Goal: Information Seeking & Learning: Learn about a topic

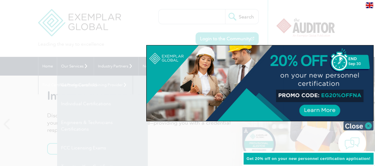
click at [368, 124] on img at bounding box center [359, 125] width 30 height 9
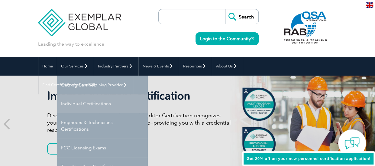
click at [61, 104] on link "Individual Certifications" at bounding box center [102, 103] width 91 height 19
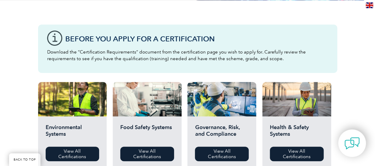
scroll to position [205, 0]
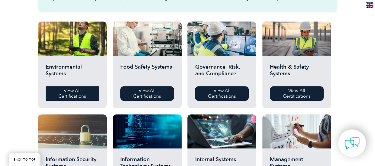
click at [46, 101] on link "View All Certifications" at bounding box center [73, 93] width 54 height 15
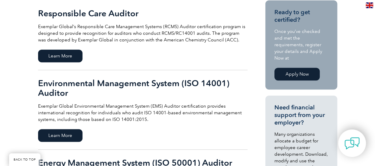
scroll to position [153, 0]
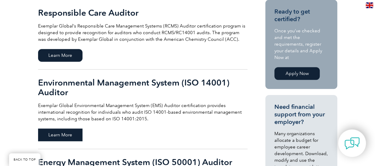
click at [38, 129] on span "Learn More" at bounding box center [60, 135] width 44 height 13
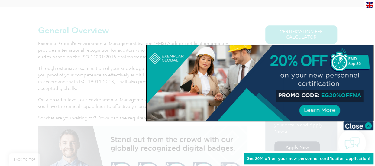
scroll to position [168, 0]
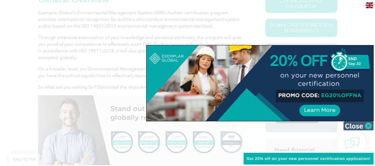
click at [368, 124] on img at bounding box center [359, 125] width 30 height 9
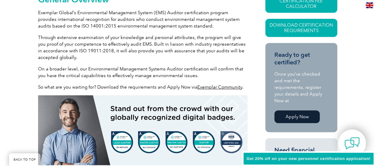
click at [172, 66] on p "On a broader level, our Environmental Management Systems Auditor certification …" at bounding box center [143, 72] width 210 height 13
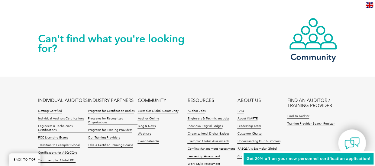
scroll to position [947, 0]
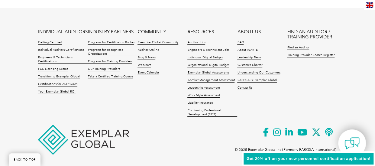
click at [255, 48] on link "About iNARTE" at bounding box center [247, 50] width 20 height 4
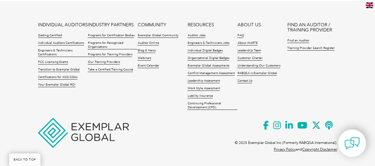
scroll to position [1380, 0]
click at [260, 53] on link "Leadership Team" at bounding box center [249, 51] width 24 height 4
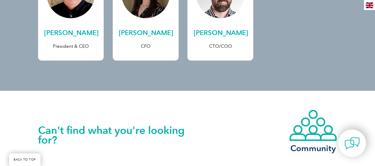
scroll to position [207, 0]
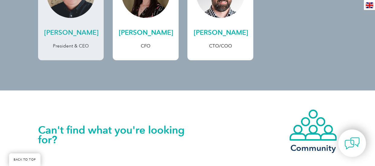
click at [55, 35] on h2 "Andrew Baines" at bounding box center [71, 33] width 54 height 10
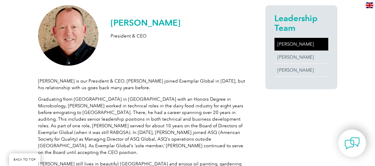
scroll to position [147, 0]
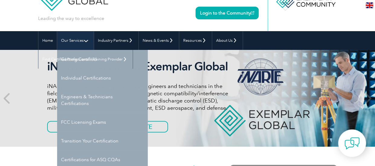
scroll to position [28, 0]
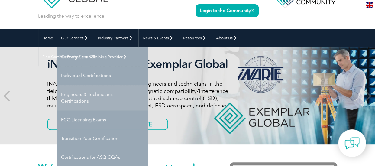
click at [63, 100] on link "Engineers & Technicians Certifications" at bounding box center [102, 97] width 91 height 25
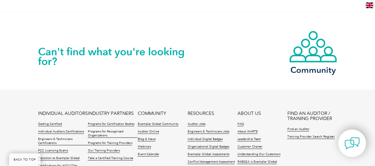
scroll to position [544, 0]
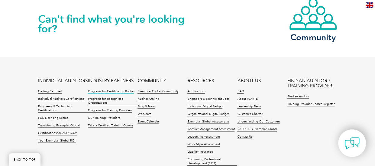
click at [88, 93] on link "Programs for Certification Bodies" at bounding box center [111, 91] width 47 height 4
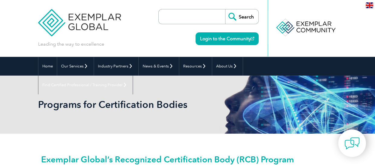
click at [62, 20] on img at bounding box center [79, 18] width 83 height 36
